Goal: Information Seeking & Learning: Learn about a topic

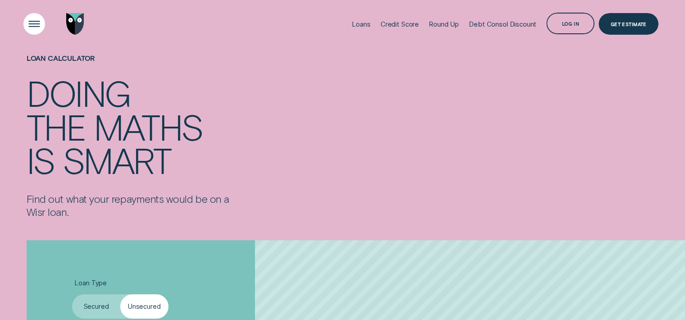
click at [31, 29] on div "Open Menu" at bounding box center [34, 24] width 31 height 31
